Goal: Information Seeking & Learning: Check status

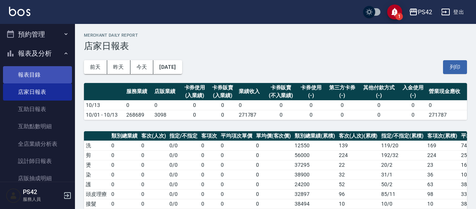
scroll to position [37, 0]
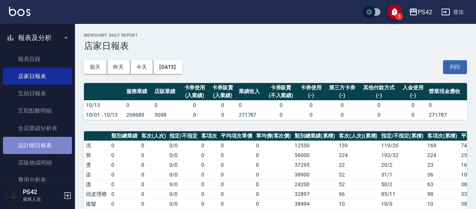
click at [55, 144] on link "設計師日報表" at bounding box center [37, 145] width 69 height 17
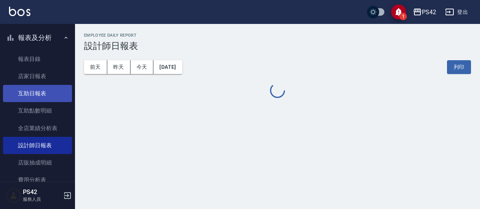
click at [36, 91] on link "互助日報表" at bounding box center [37, 93] width 69 height 17
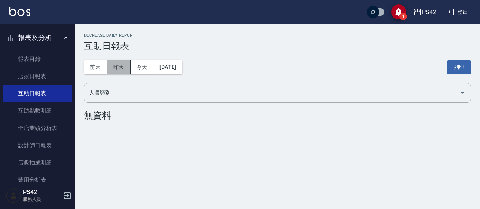
click at [122, 68] on button "昨天" at bounding box center [118, 67] width 23 height 14
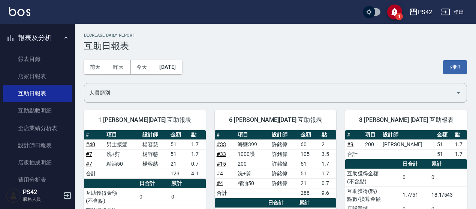
drag, startPoint x: 42, startPoint y: 147, endPoint x: 100, endPoint y: 130, distance: 60.7
click at [42, 147] on link "設計師日報表" at bounding box center [37, 145] width 69 height 17
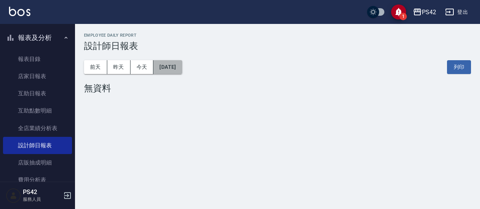
click at [182, 66] on button "[DATE]" at bounding box center [167, 67] width 28 height 14
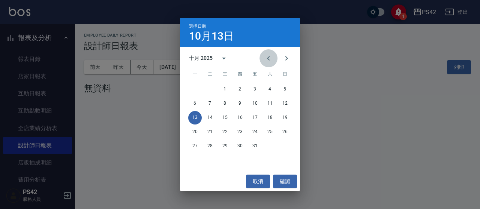
click at [269, 62] on icon "Previous month" at bounding box center [268, 58] width 9 height 9
click at [225, 57] on icon "calendar view is open, switch to year view" at bounding box center [223, 58] width 9 height 9
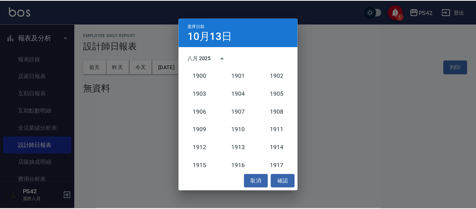
scroll to position [694, 0]
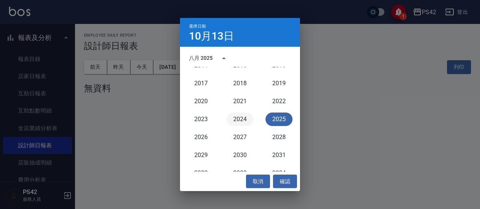
click at [235, 115] on button "2024" at bounding box center [239, 119] width 27 height 13
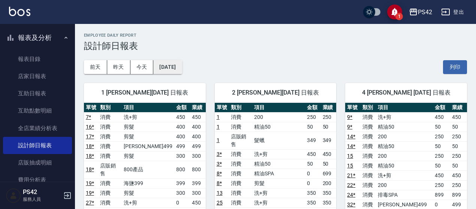
click at [182, 67] on button "[DATE]" at bounding box center [167, 67] width 28 height 14
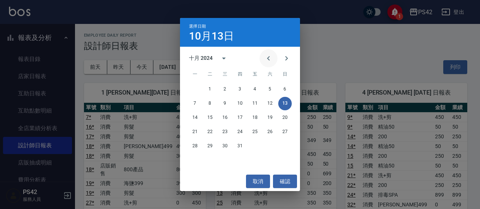
click at [267, 60] on icon "Previous month" at bounding box center [268, 58] width 9 height 9
click at [268, 60] on icon "Previous month" at bounding box center [268, 58] width 9 height 9
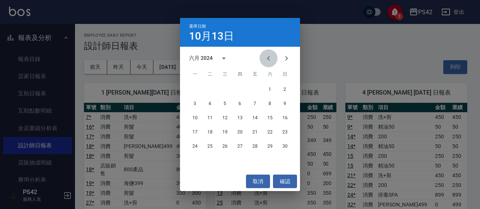
click at [268, 60] on icon "Previous month" at bounding box center [268, 58] width 9 height 9
click at [289, 146] on button "31" at bounding box center [284, 146] width 13 height 13
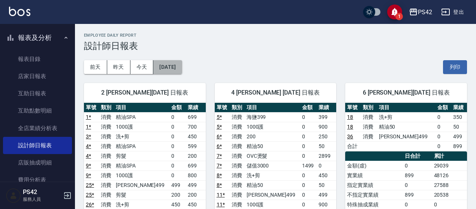
click at [182, 63] on button "[DATE]" at bounding box center [167, 67] width 28 height 14
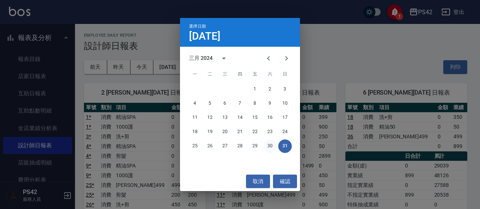
click at [271, 142] on button "30" at bounding box center [269, 146] width 13 height 13
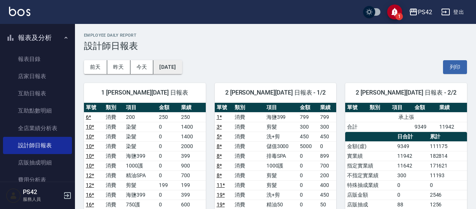
click at [179, 63] on button "[DATE]" at bounding box center [167, 67] width 28 height 14
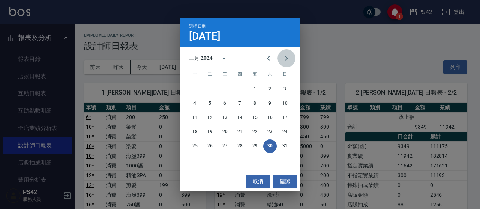
click at [289, 60] on icon "Next month" at bounding box center [286, 58] width 9 height 9
click at [191, 145] on button "29" at bounding box center [194, 146] width 13 height 13
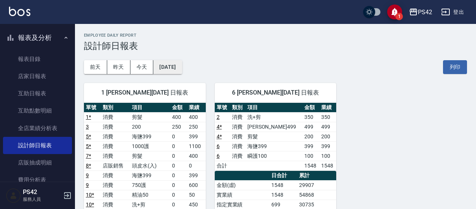
click at [182, 67] on button "[DATE]" at bounding box center [167, 67] width 28 height 14
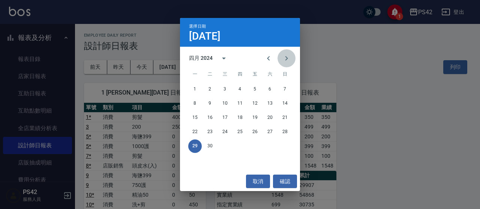
click at [291, 58] on button "Next month" at bounding box center [286, 58] width 18 height 18
click at [254, 146] on button "31" at bounding box center [254, 146] width 13 height 13
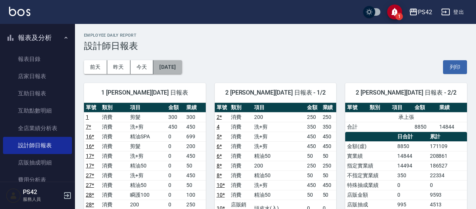
click at [178, 62] on button "[DATE]" at bounding box center [167, 67] width 28 height 14
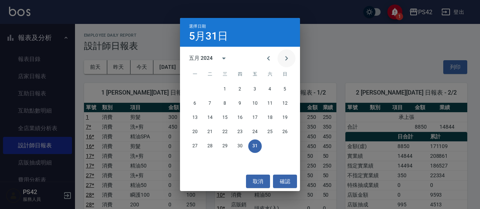
click at [289, 60] on icon "Next month" at bounding box center [286, 58] width 9 height 9
click at [285, 144] on button "30" at bounding box center [284, 146] width 13 height 13
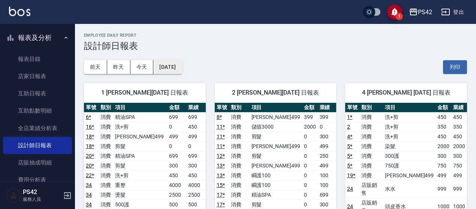
click at [172, 69] on button "[DATE]" at bounding box center [167, 67] width 28 height 14
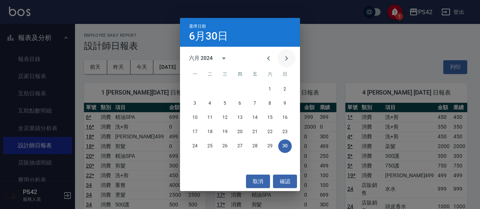
click at [286, 55] on icon "Next month" at bounding box center [286, 58] width 9 height 9
click at [229, 142] on button "31" at bounding box center [224, 146] width 13 height 13
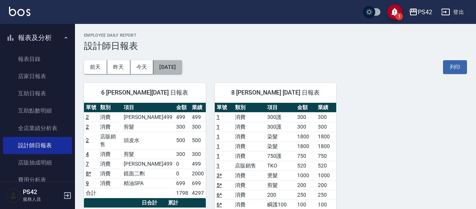
click at [182, 67] on button "[DATE]" at bounding box center [167, 67] width 28 height 14
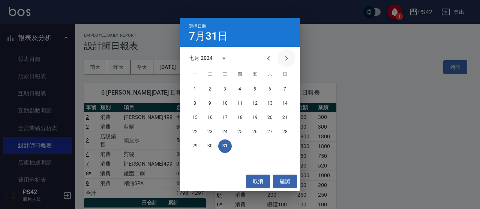
click at [283, 56] on icon "Next month" at bounding box center [286, 58] width 9 height 9
click at [268, 57] on icon "Previous month" at bounding box center [268, 58] width 9 height 9
click at [211, 147] on button "30" at bounding box center [209, 146] width 13 height 13
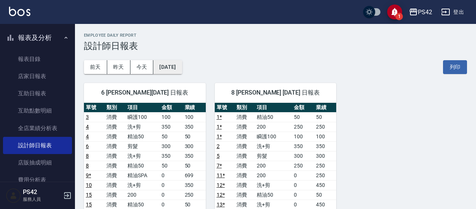
click at [172, 70] on button "[DATE]" at bounding box center [167, 67] width 28 height 14
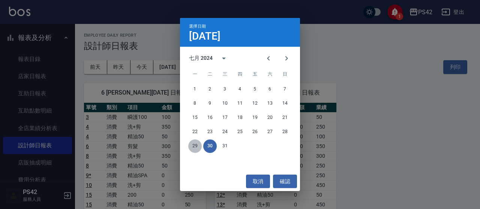
click at [197, 144] on button "29" at bounding box center [194, 146] width 13 height 13
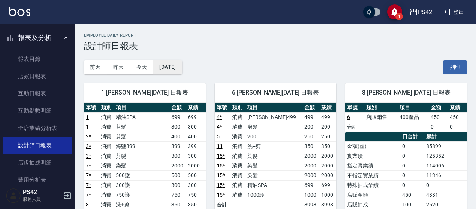
click at [176, 60] on button "[DATE]" at bounding box center [167, 67] width 28 height 14
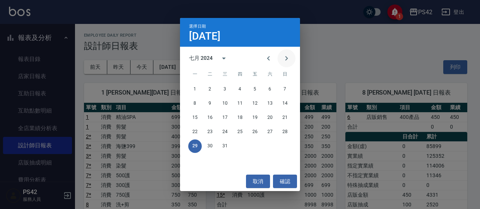
click at [285, 62] on icon "Next month" at bounding box center [286, 58] width 9 height 9
click at [274, 148] on button "31" at bounding box center [269, 146] width 13 height 13
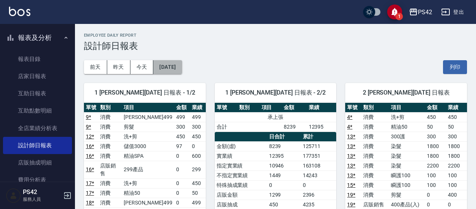
click at [180, 63] on button "[DATE]" at bounding box center [167, 67] width 28 height 14
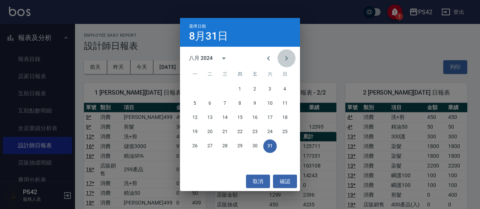
click at [289, 60] on icon "Next month" at bounding box center [286, 58] width 9 height 9
click at [193, 161] on button "30" at bounding box center [194, 160] width 13 height 13
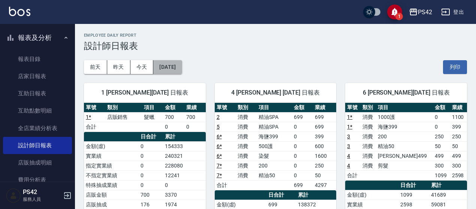
click at [182, 67] on button "[DATE]" at bounding box center [167, 67] width 28 height 14
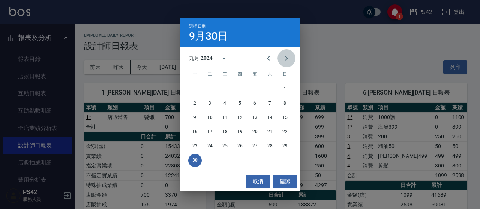
click at [287, 61] on icon "Next month" at bounding box center [286, 58] width 9 height 9
click at [238, 144] on button "31" at bounding box center [239, 146] width 13 height 13
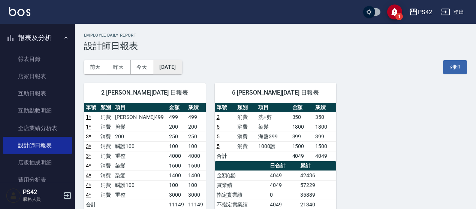
click at [179, 65] on button "[DATE]" at bounding box center [167, 67] width 28 height 14
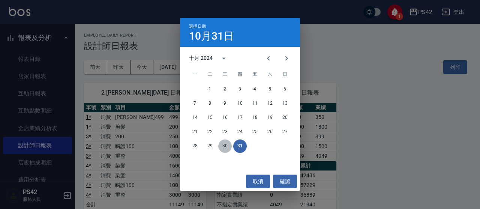
click at [224, 147] on button "30" at bounding box center [224, 146] width 13 height 13
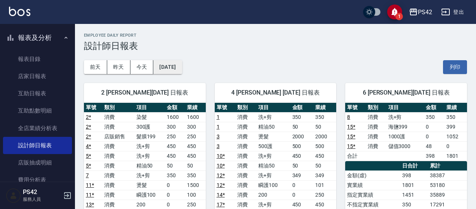
click at [174, 68] on button "[DATE]" at bounding box center [167, 67] width 28 height 14
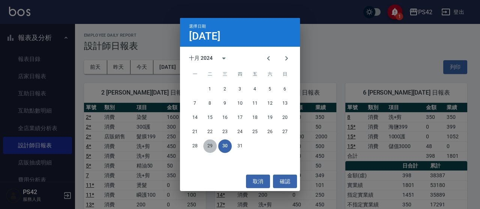
click at [206, 146] on button "29" at bounding box center [209, 146] width 13 height 13
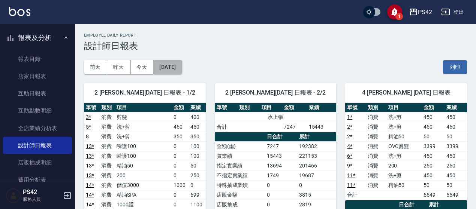
click at [179, 61] on button "[DATE]" at bounding box center [167, 67] width 28 height 14
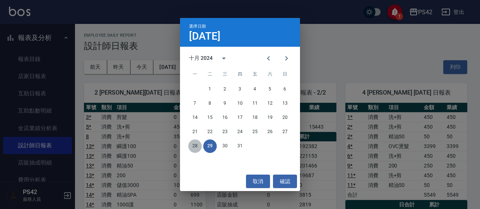
click at [197, 144] on button "28" at bounding box center [194, 146] width 13 height 13
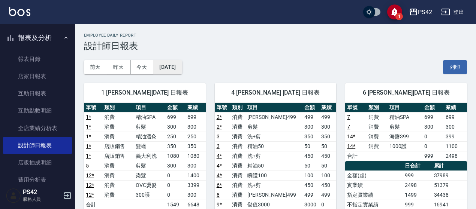
click at [182, 66] on button "[DATE]" at bounding box center [167, 67] width 28 height 14
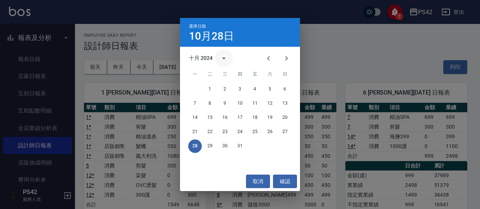
click at [227, 58] on icon "calendar view is open, switch to year view" at bounding box center [223, 58] width 9 height 9
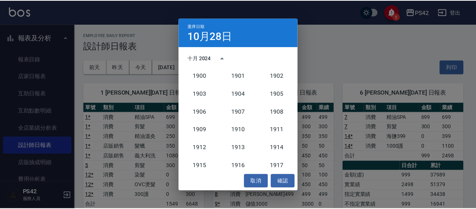
scroll to position [694, 0]
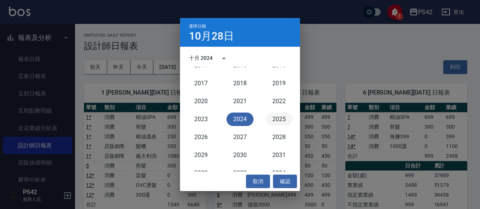
click at [278, 114] on button "2025" at bounding box center [278, 119] width 27 height 13
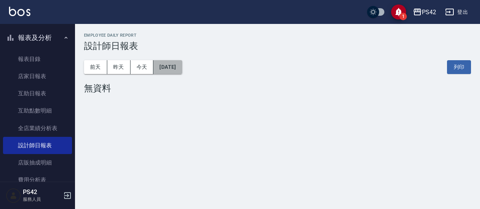
click at [177, 66] on button "[DATE]" at bounding box center [167, 67] width 28 height 14
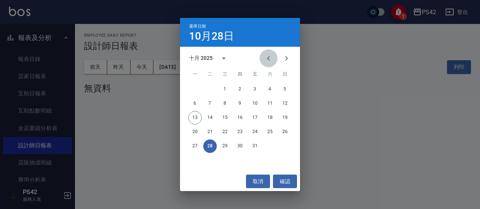
click at [269, 57] on icon "Previous month" at bounding box center [268, 58] width 9 height 9
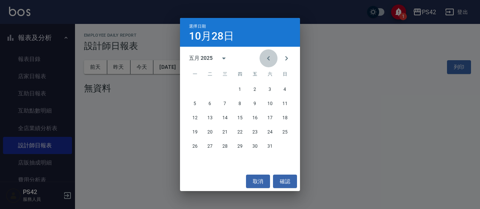
click at [269, 57] on icon "Previous month" at bounding box center [268, 58] width 9 height 9
click at [191, 161] on button "31" at bounding box center [194, 160] width 13 height 13
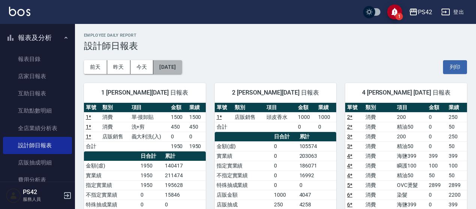
click at [164, 67] on button "[DATE]" at bounding box center [167, 67] width 28 height 14
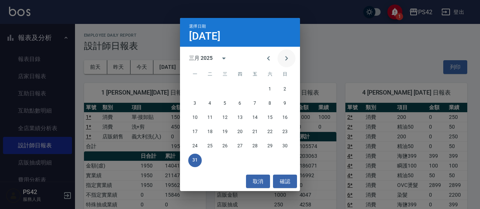
click at [287, 54] on icon "Next month" at bounding box center [286, 58] width 9 height 9
click at [223, 147] on button "30" at bounding box center [224, 146] width 13 height 13
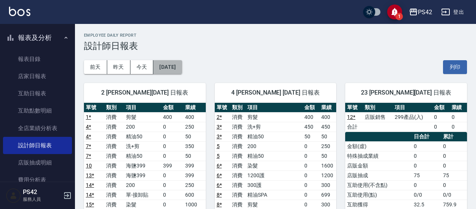
click at [182, 71] on button "[DATE]" at bounding box center [167, 67] width 28 height 14
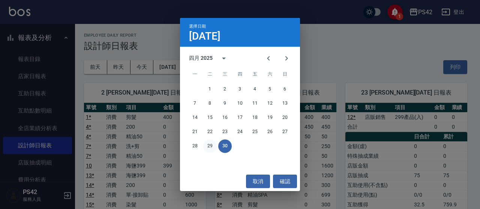
click at [211, 143] on button "29" at bounding box center [209, 146] width 13 height 13
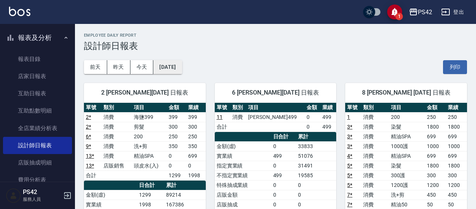
click at [176, 63] on button "[DATE]" at bounding box center [167, 67] width 28 height 14
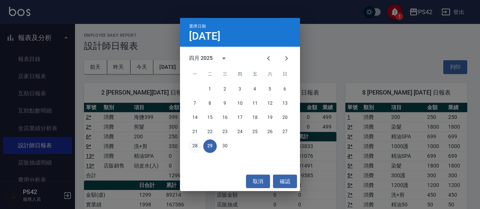
click at [192, 146] on button "28" at bounding box center [194, 146] width 13 height 13
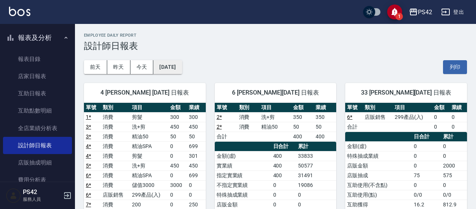
click at [173, 66] on button "[DATE]" at bounding box center [167, 67] width 28 height 14
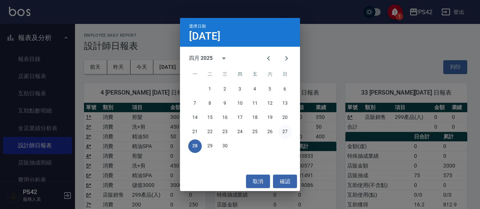
click at [288, 134] on button "27" at bounding box center [284, 132] width 13 height 13
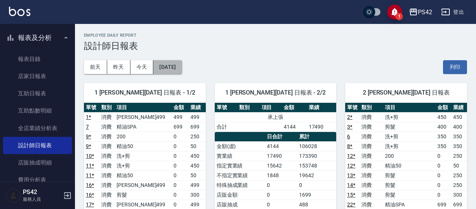
click at [181, 64] on button "[DATE]" at bounding box center [167, 67] width 28 height 14
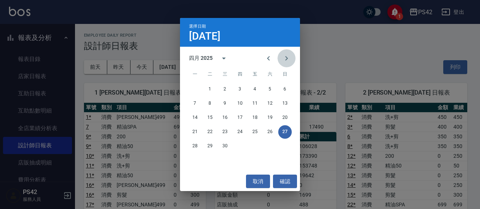
drag, startPoint x: 290, startPoint y: 60, endPoint x: 285, endPoint y: 68, distance: 9.9
click at [289, 60] on icon "Next month" at bounding box center [286, 58] width 9 height 9
click at [268, 144] on button "31" at bounding box center [269, 146] width 13 height 13
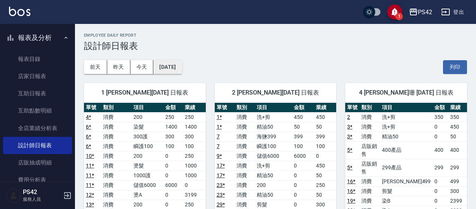
click at [180, 67] on button "[DATE]" at bounding box center [167, 67] width 28 height 14
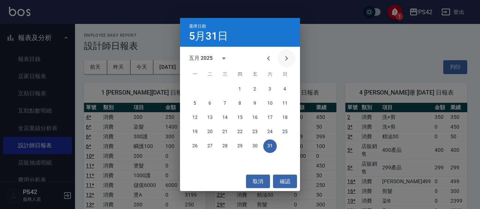
click at [290, 60] on icon "Next month" at bounding box center [286, 58] width 9 height 9
click at [193, 160] on button "30" at bounding box center [194, 160] width 13 height 13
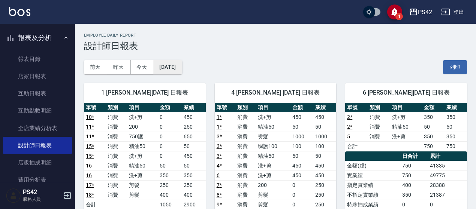
click at [178, 66] on button "[DATE]" at bounding box center [167, 67] width 28 height 14
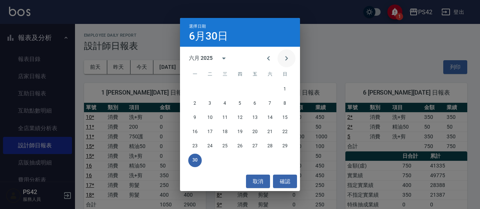
drag, startPoint x: 285, startPoint y: 60, endPoint x: 283, endPoint y: 64, distance: 4.9
click at [285, 61] on icon "Next month" at bounding box center [286, 58] width 9 height 9
click at [236, 145] on button "31" at bounding box center [239, 146] width 13 height 13
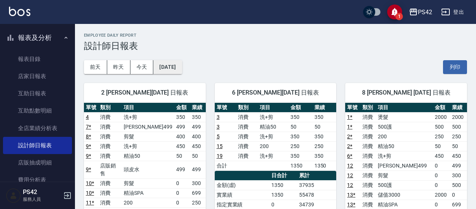
click at [172, 63] on button "[DATE]" at bounding box center [167, 67] width 28 height 14
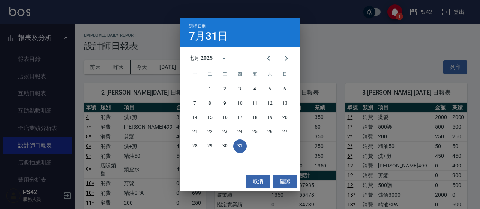
click at [221, 140] on div "28 29 30 31" at bounding box center [240, 146] width 120 height 13
click at [223, 143] on button "30" at bounding box center [224, 146] width 13 height 13
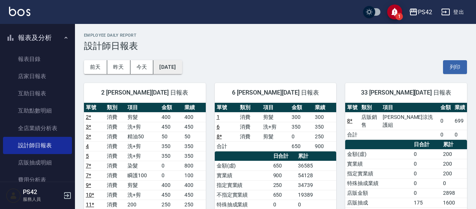
click at [180, 70] on button "[DATE]" at bounding box center [167, 67] width 28 height 14
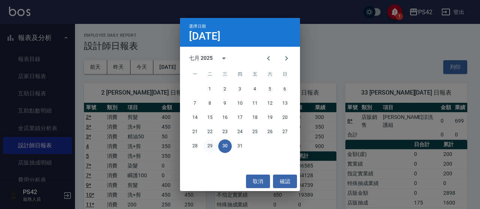
click at [208, 148] on button "29" at bounding box center [209, 146] width 13 height 13
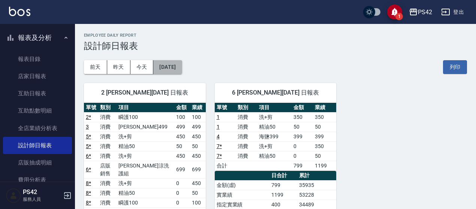
click at [182, 70] on button "[DATE]" at bounding box center [167, 67] width 28 height 14
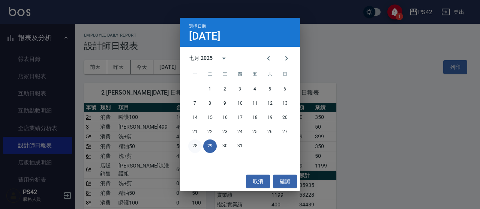
click at [199, 147] on button "28" at bounding box center [194, 146] width 13 height 13
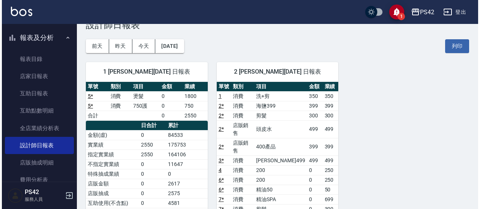
scroll to position [37, 0]
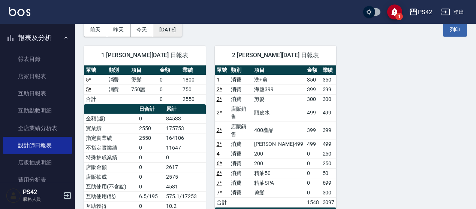
click at [168, 31] on button "[DATE]" at bounding box center [167, 30] width 28 height 14
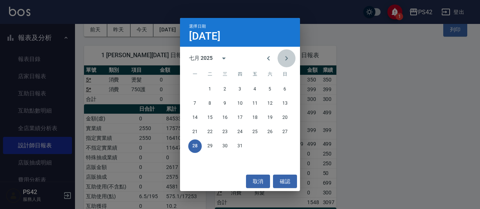
click at [289, 57] on icon "Next month" at bounding box center [286, 58] width 9 height 9
click at [287, 146] on button "31" at bounding box center [284, 146] width 13 height 13
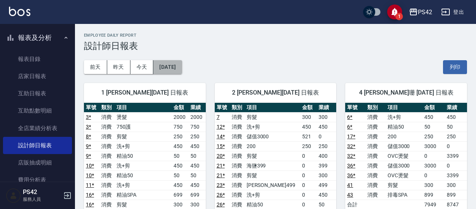
click at [182, 66] on button "[DATE]" at bounding box center [167, 67] width 28 height 14
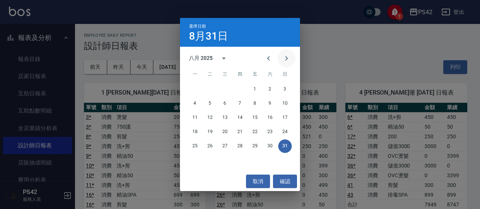
click at [287, 55] on icon "Next month" at bounding box center [286, 58] width 9 height 9
click at [208, 144] on button "30" at bounding box center [209, 146] width 13 height 13
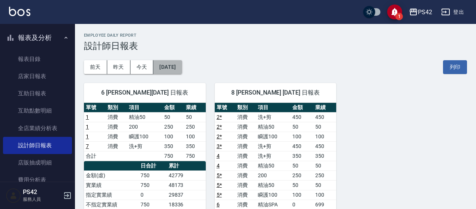
click at [182, 69] on button "[DATE]" at bounding box center [167, 67] width 28 height 14
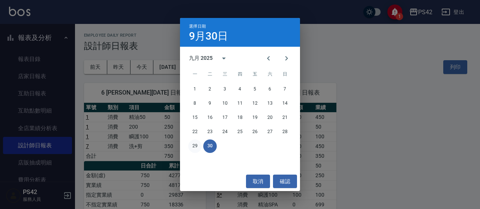
click at [194, 145] on button "29" at bounding box center [194, 146] width 13 height 13
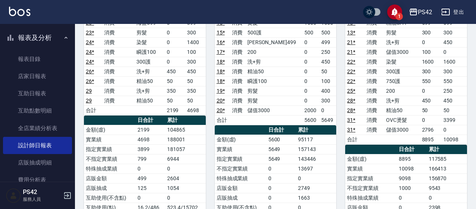
scroll to position [150, 0]
